Goal: Transaction & Acquisition: Book appointment/travel/reservation

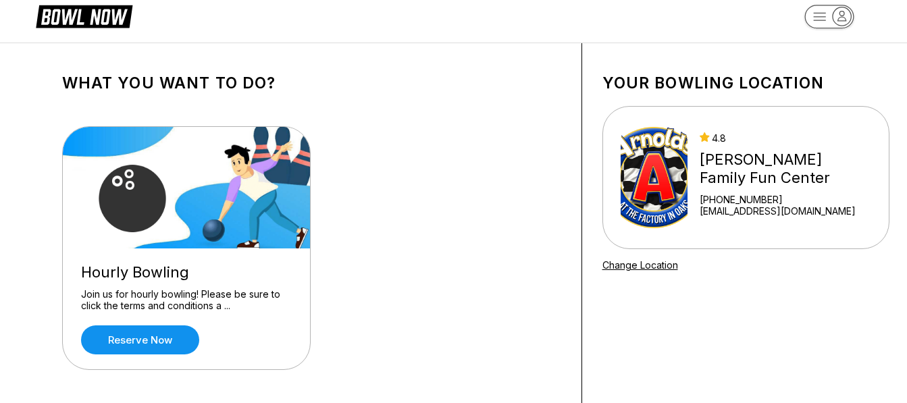
scroll to position [11, 0]
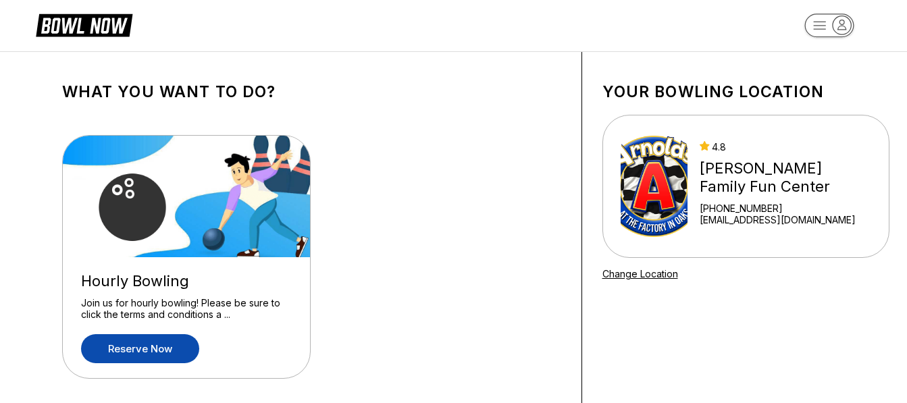
click at [180, 349] on link "Reserve now" at bounding box center [140, 348] width 118 height 29
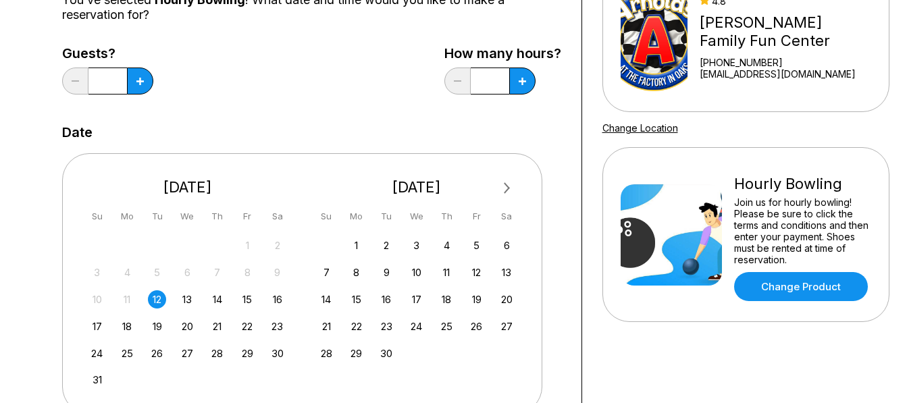
scroll to position [157, 0]
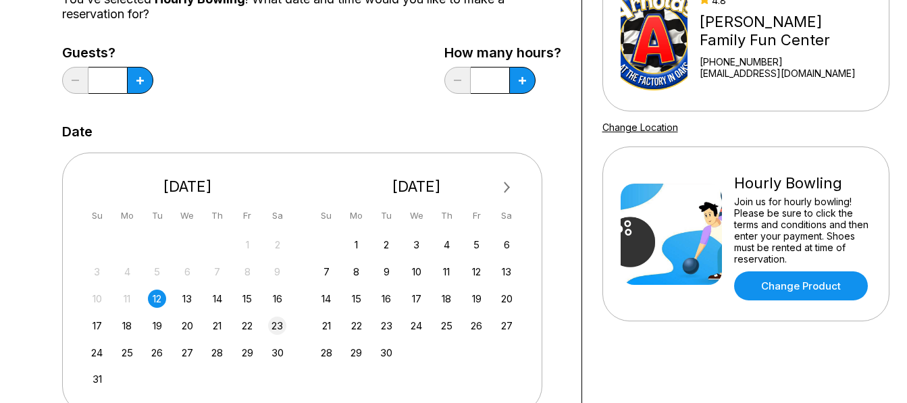
click at [276, 327] on div "23" at bounding box center [277, 326] width 18 height 18
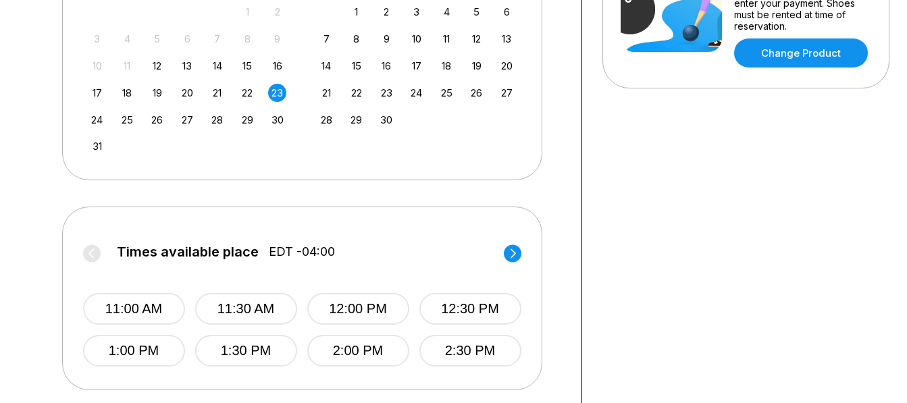
scroll to position [391, 0]
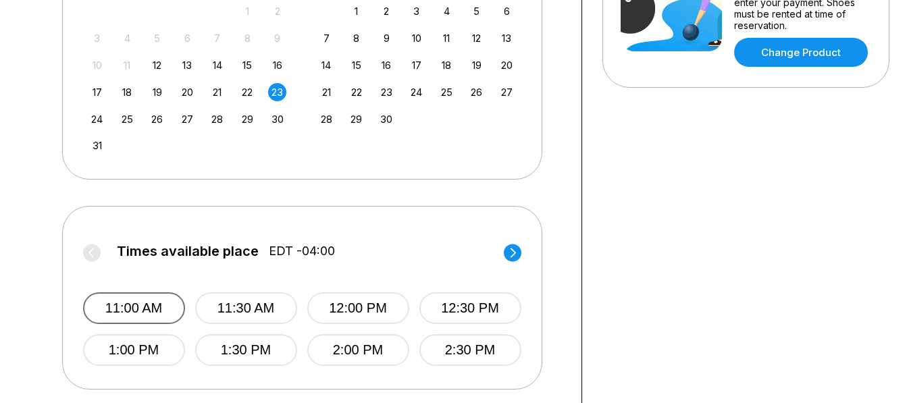
click at [138, 308] on button "11:00 AM" at bounding box center [134, 308] width 102 height 32
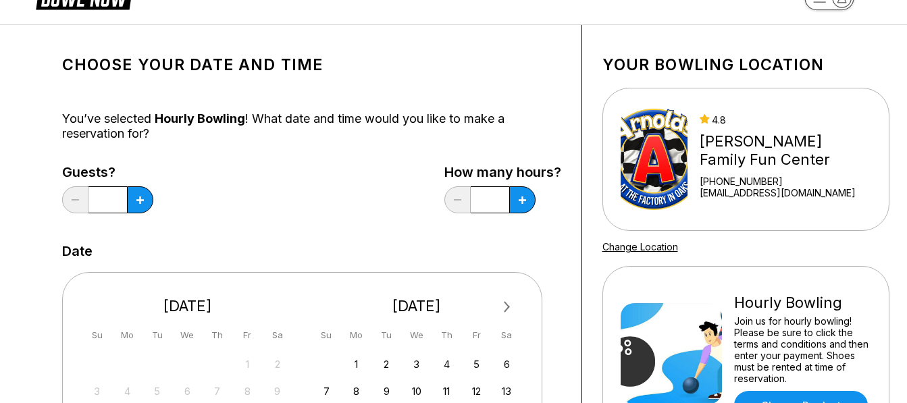
scroll to position [37, 0]
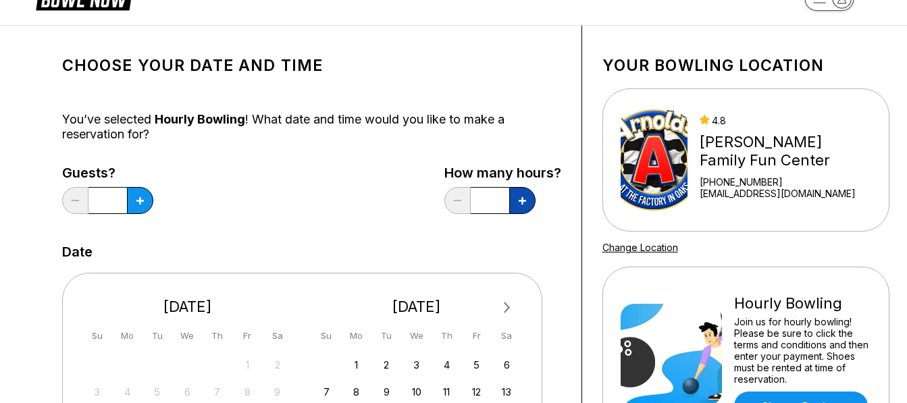
click at [153, 197] on button at bounding box center [140, 200] width 26 height 27
type input "*"
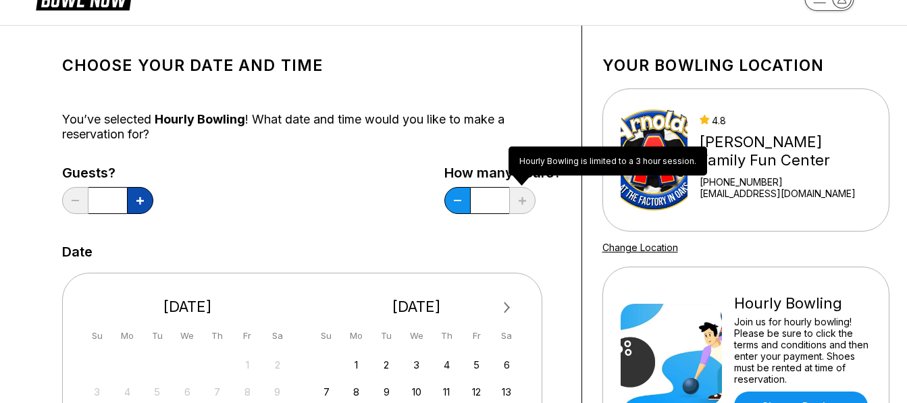
click at [134, 204] on button at bounding box center [140, 200] width 26 height 27
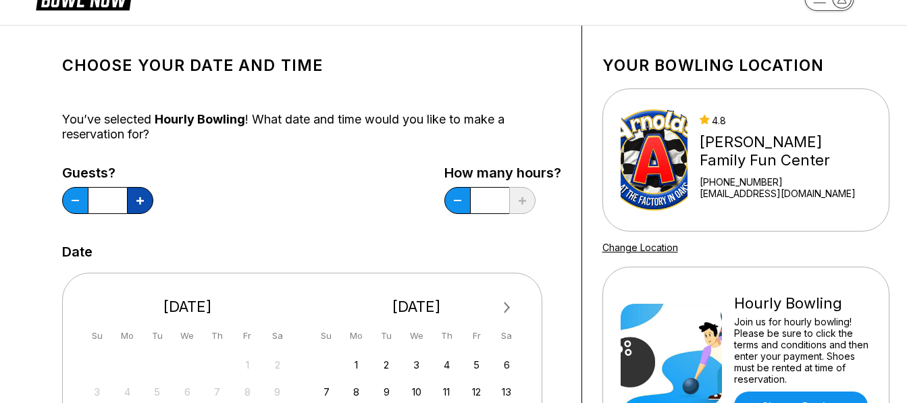
click at [134, 204] on button at bounding box center [140, 200] width 26 height 27
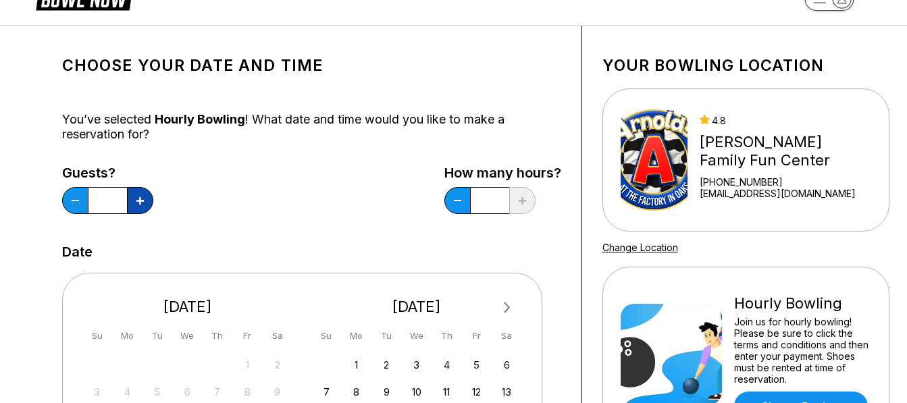
click at [134, 204] on button at bounding box center [140, 200] width 26 height 27
click at [69, 209] on button at bounding box center [75, 200] width 26 height 27
type input "*"
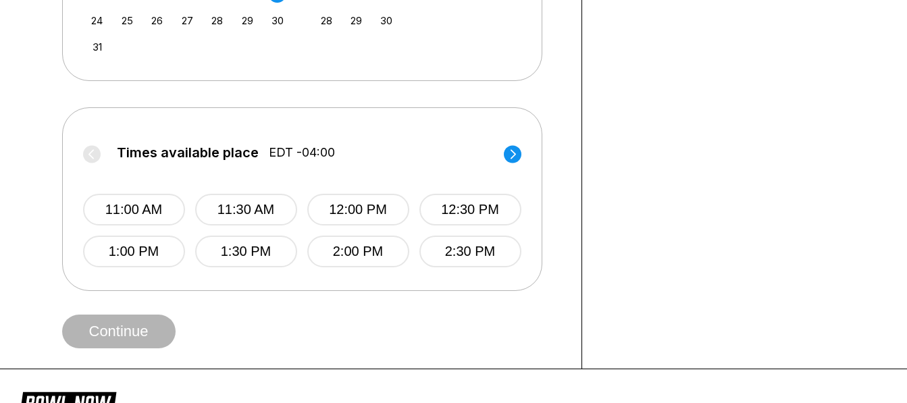
scroll to position [490, 0]
click at [165, 215] on button "11:00 AM" at bounding box center [134, 209] width 102 height 32
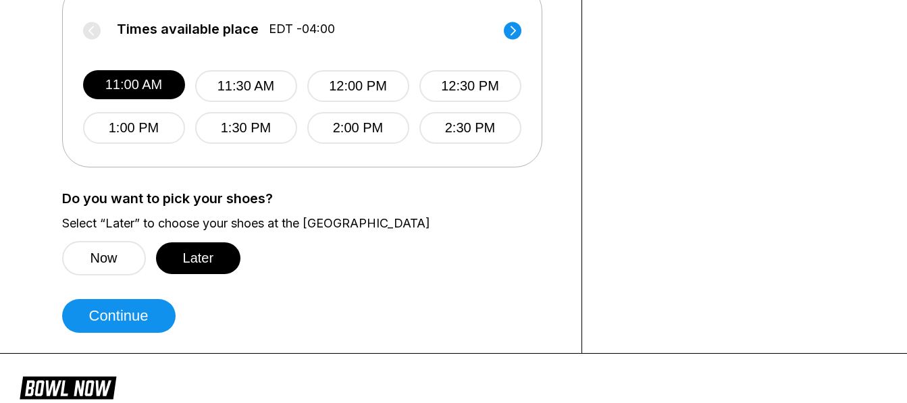
scroll to position [615, 0]
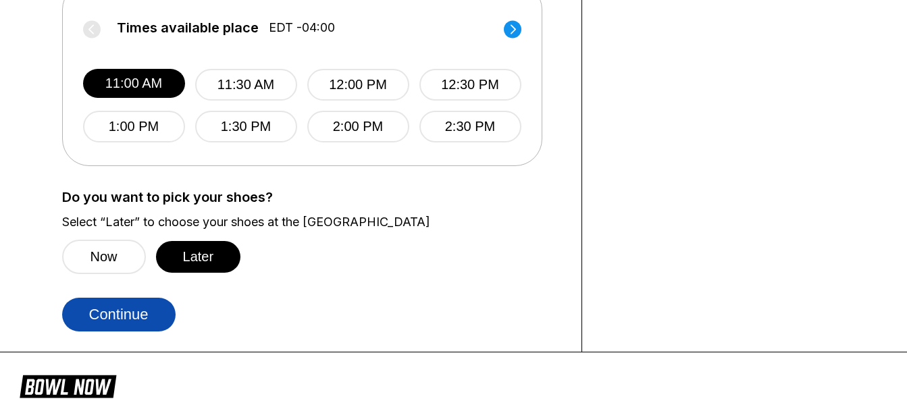
click at [143, 312] on button "Continue" at bounding box center [118, 315] width 113 height 34
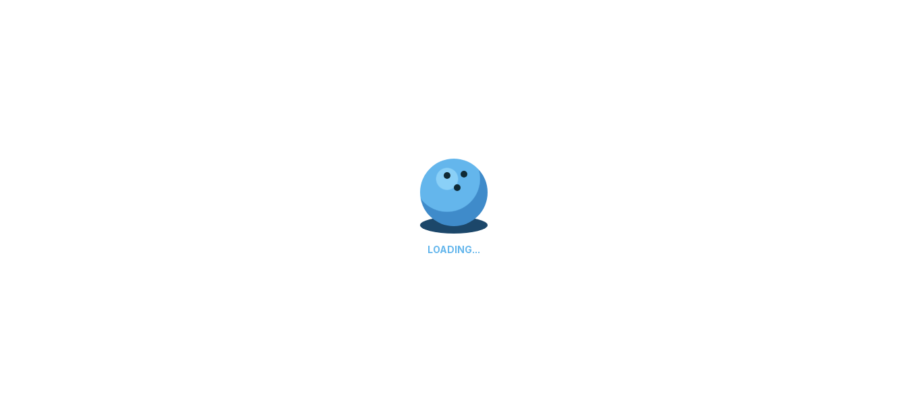
select select "**"
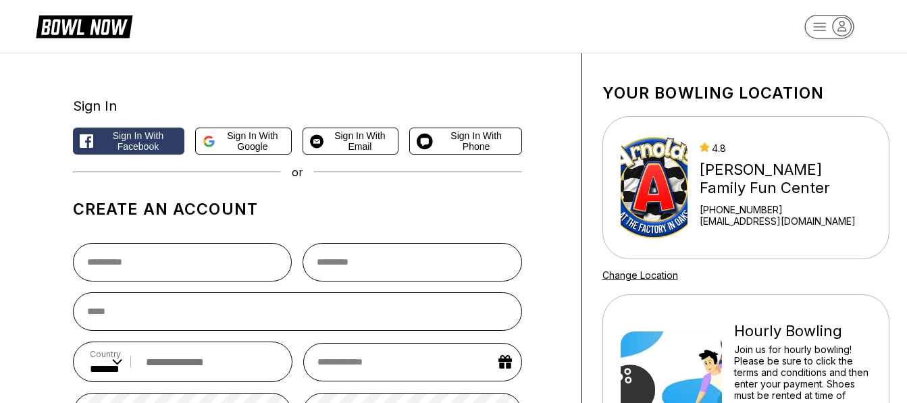
scroll to position [7, 0]
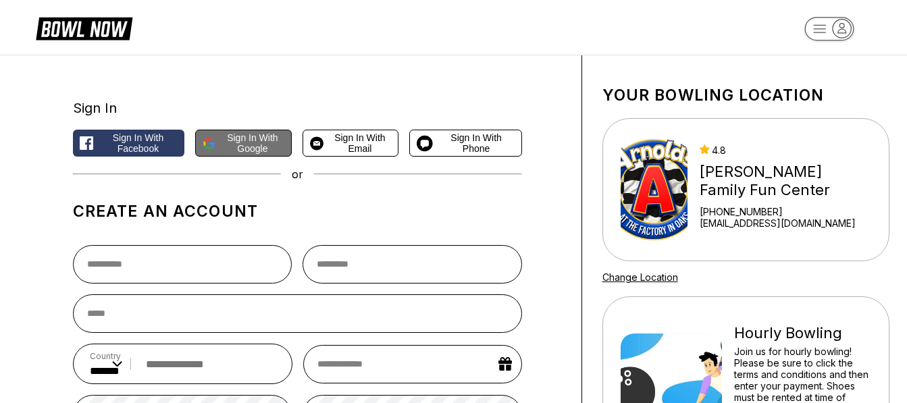
click at [210, 144] on icon at bounding box center [211, 145] width 5 height 5
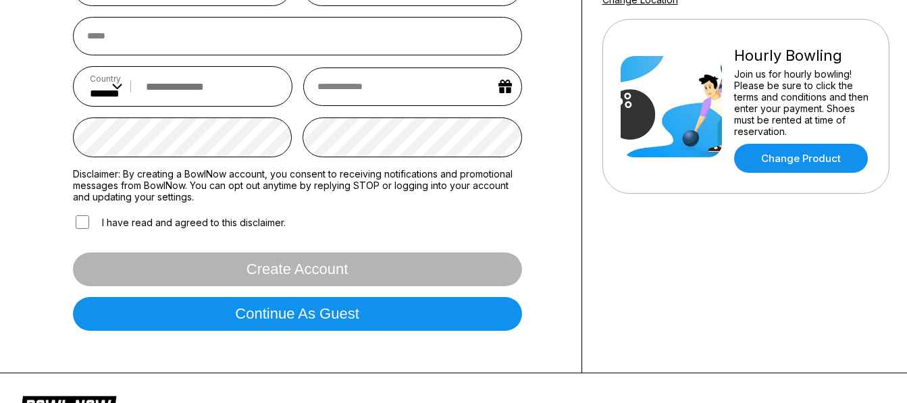
scroll to position [286, 0]
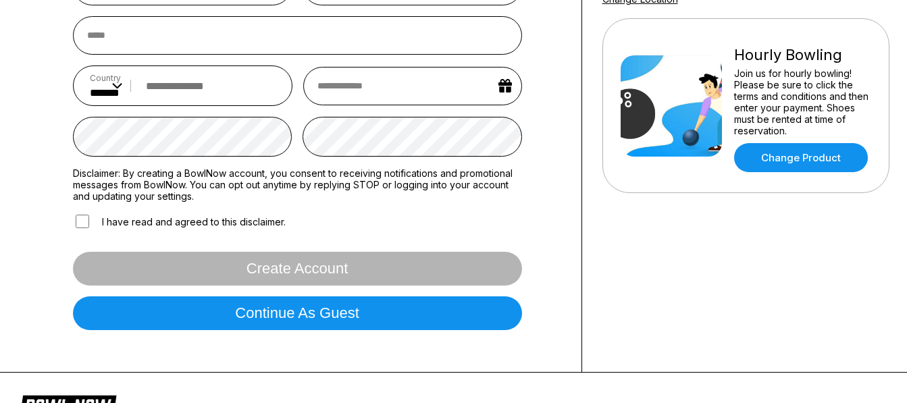
click at [251, 226] on label "I have read and agreed to this disclaimer." at bounding box center [179, 222] width 213 height 18
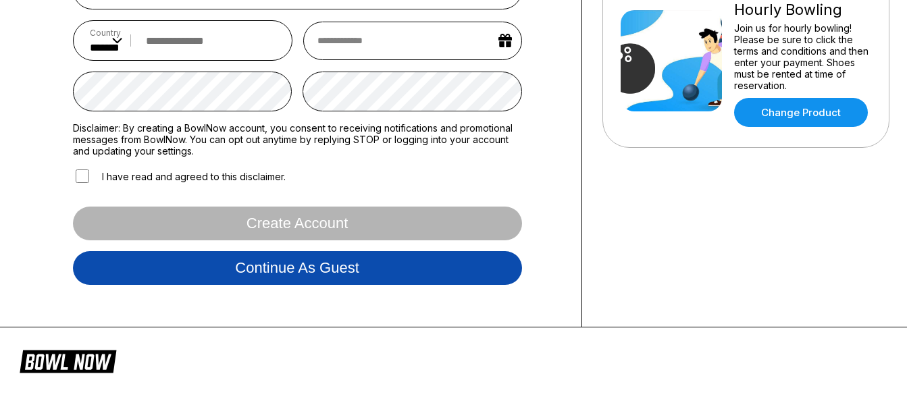
scroll to position [332, 0]
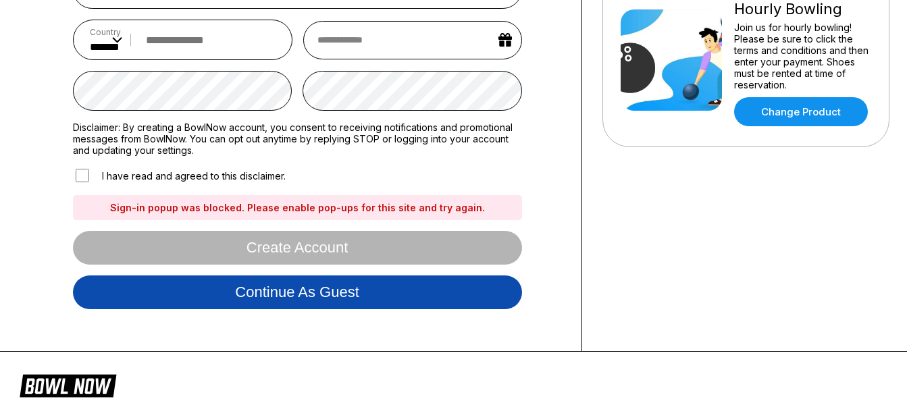
click at [303, 299] on button "Continue as guest" at bounding box center [297, 293] width 449 height 34
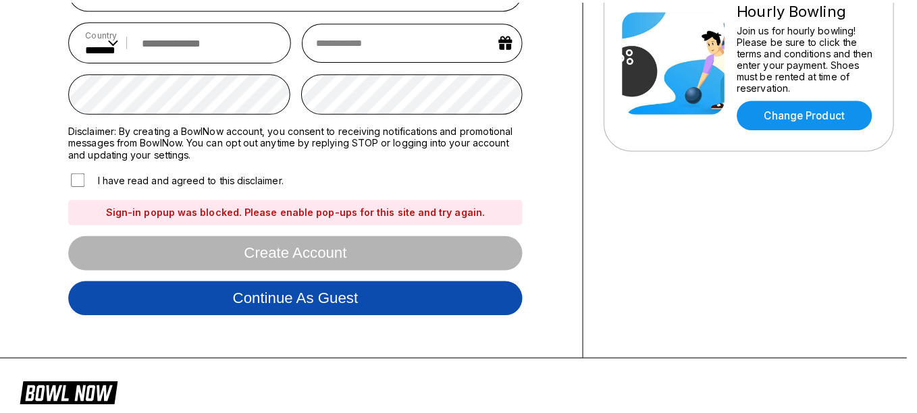
scroll to position [253, 0]
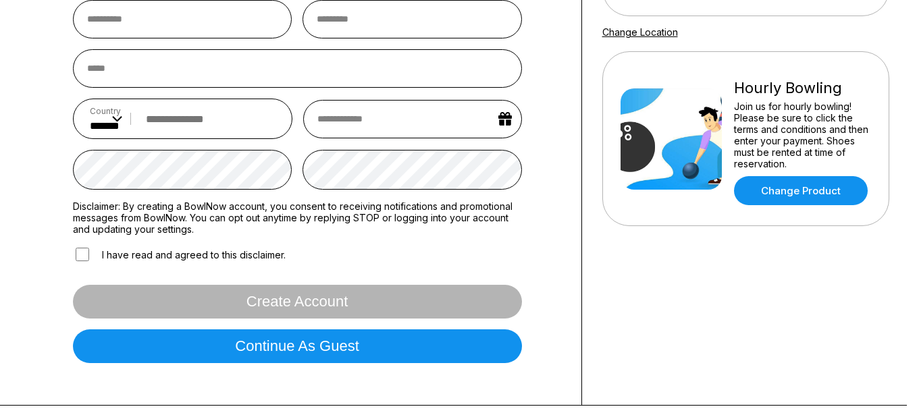
type input "*******"
type input "**********"
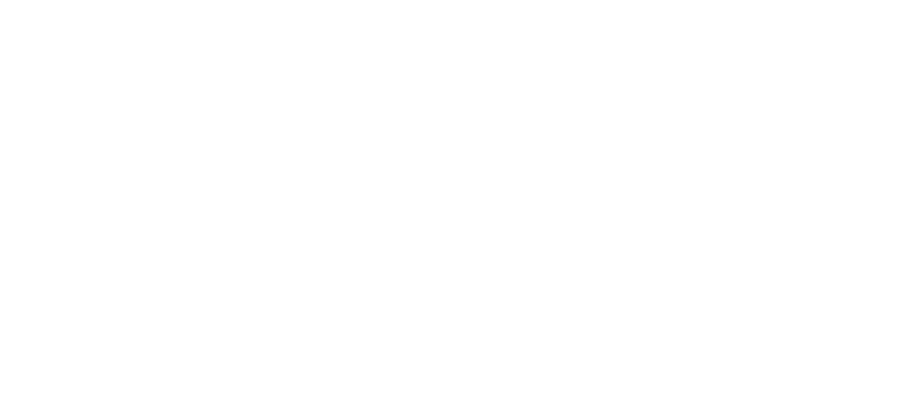
scroll to position [0, 0]
select select "**"
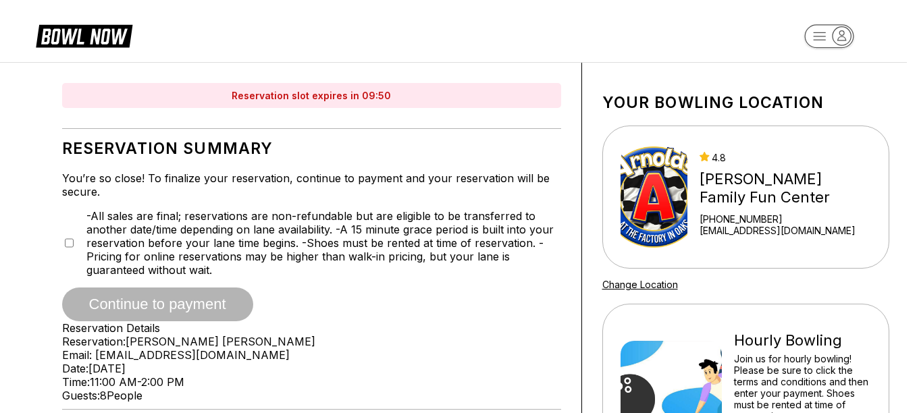
type input "**********"
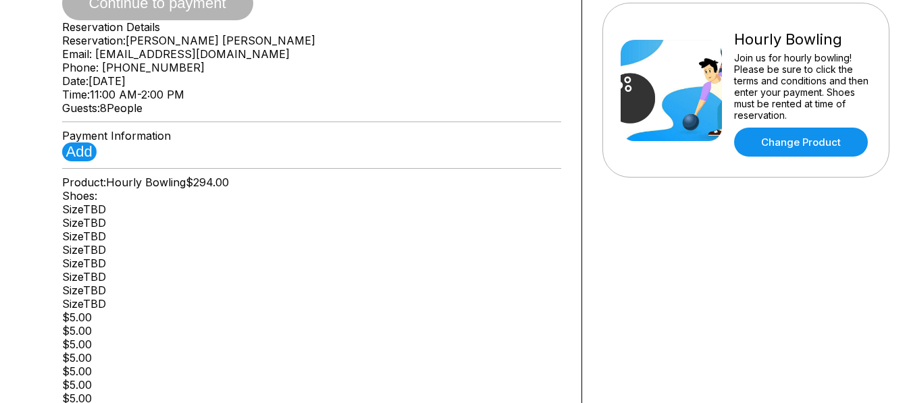
scroll to position [301, 0]
click at [88, 162] on button "Add" at bounding box center [79, 152] width 34 height 19
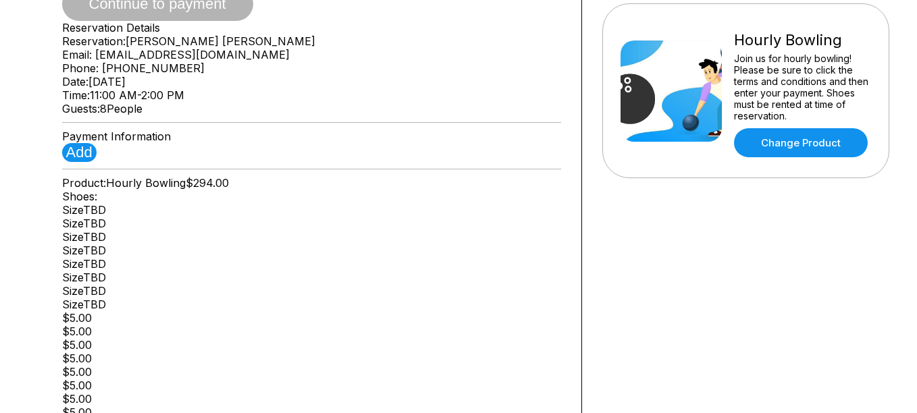
type input "**********"
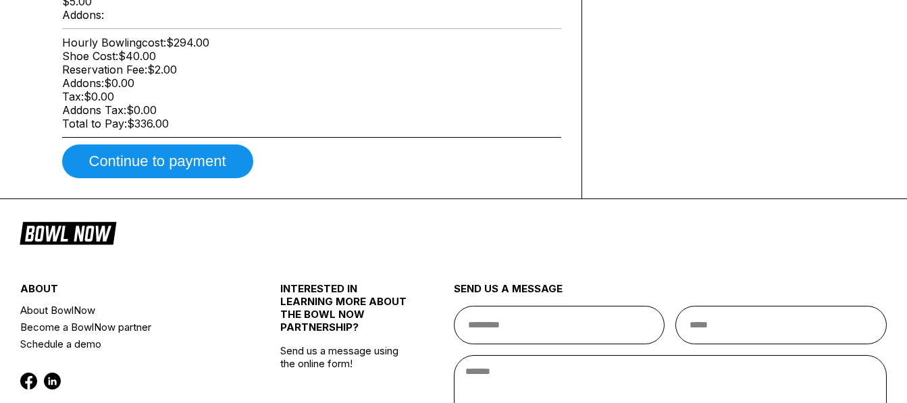
scroll to position [797, 0]
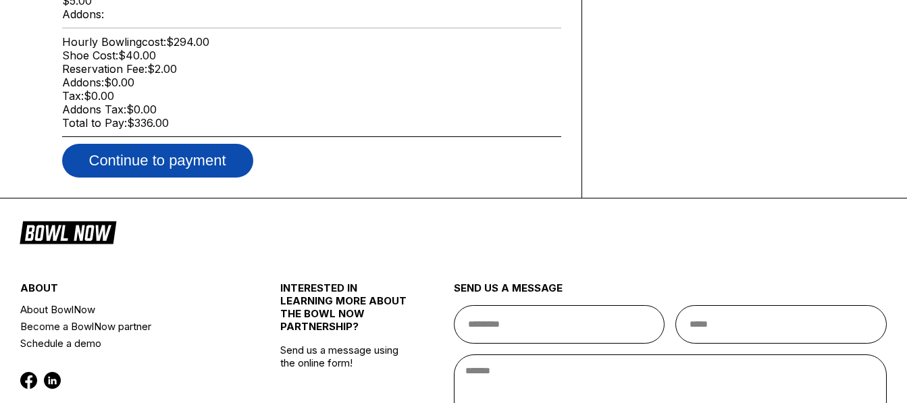
click at [191, 178] on button "Continue to payment" at bounding box center [157, 161] width 191 height 34
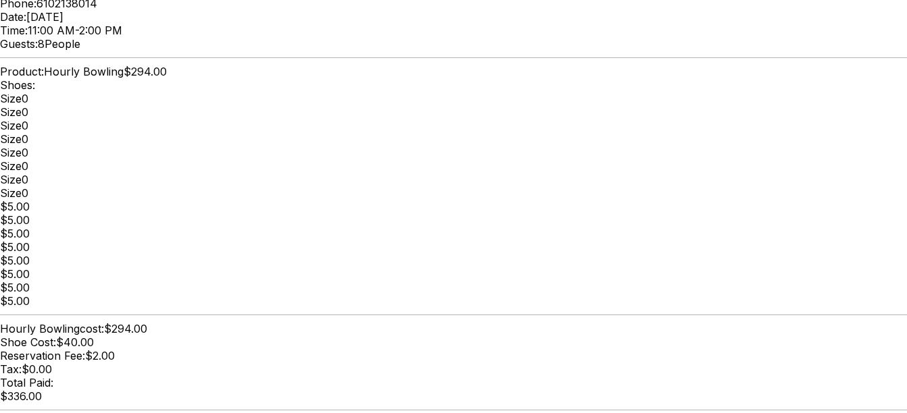
scroll to position [0, 0]
